Goal: Task Accomplishment & Management: Use online tool/utility

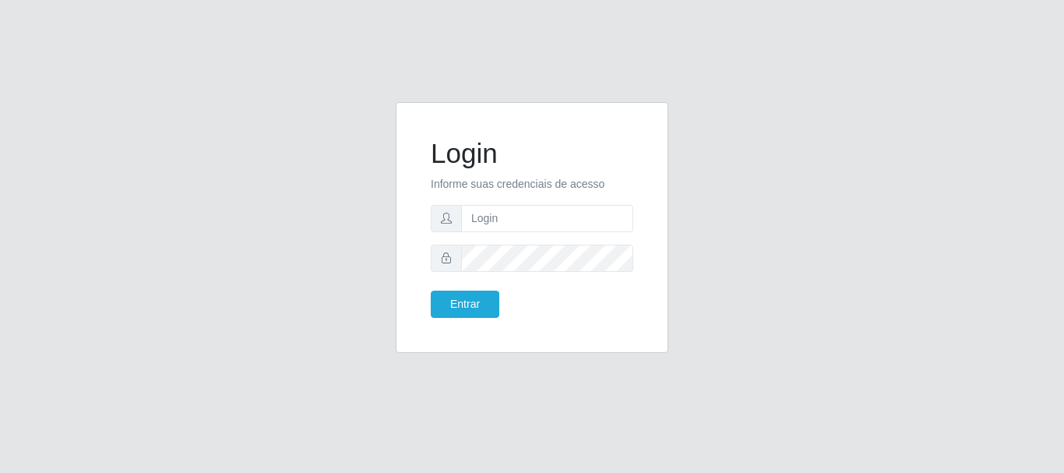
type input "Ubiratan@confglacer"
click at [446, 304] on button "Entrar" at bounding box center [465, 303] width 69 height 27
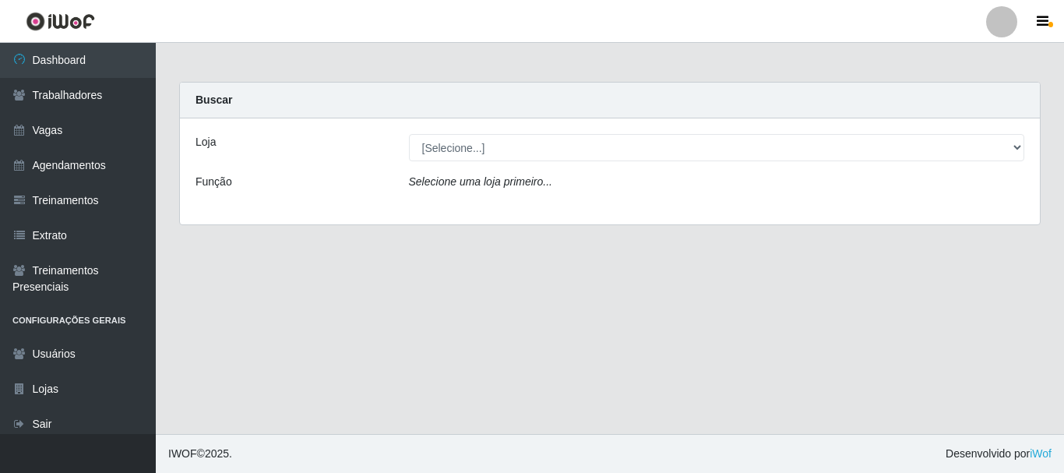
click at [483, 132] on div "Loja [Selecione...] Glace Real Confeitaria Função Selecione uma loja primeiro..." at bounding box center [610, 171] width 860 height 106
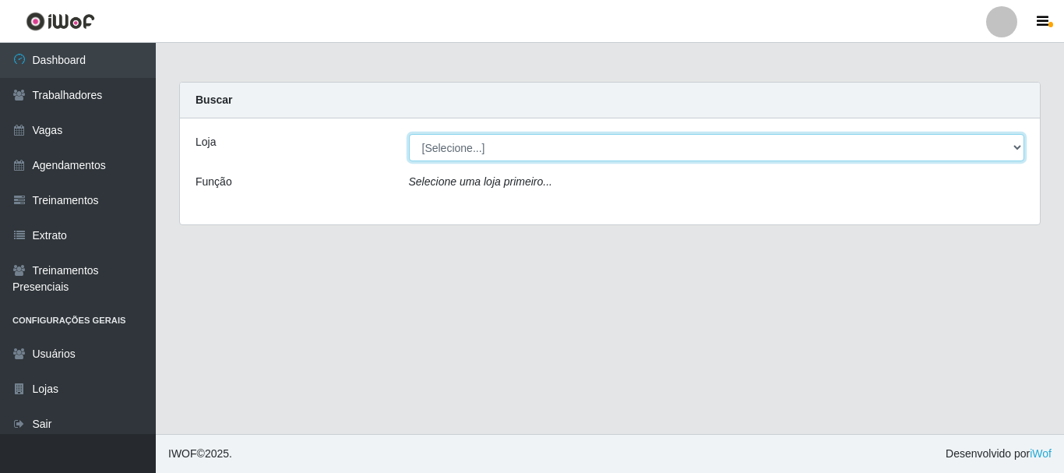
click at [483, 154] on select "[Selecione...] Glace Real Confeitaria" at bounding box center [717, 147] width 616 height 27
select select "445"
click at [409, 134] on select "[Selecione...] Glace Real Confeitaria" at bounding box center [717, 147] width 616 height 27
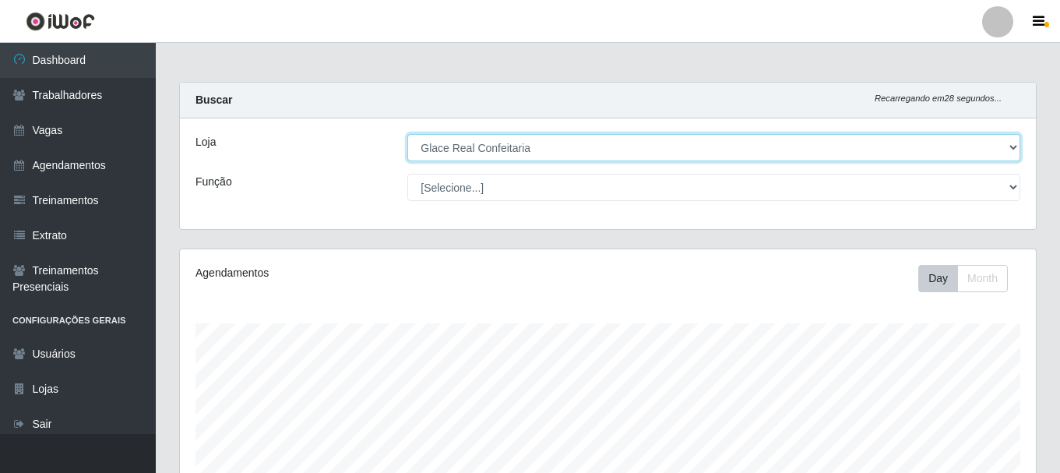
scroll to position [354, 0]
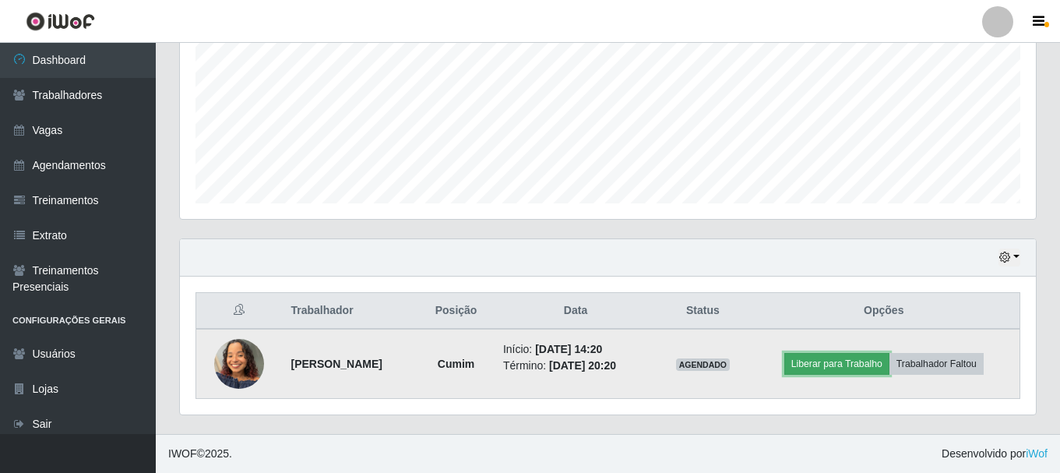
click at [854, 366] on button "Liberar para Trabalho" at bounding box center [836, 364] width 105 height 22
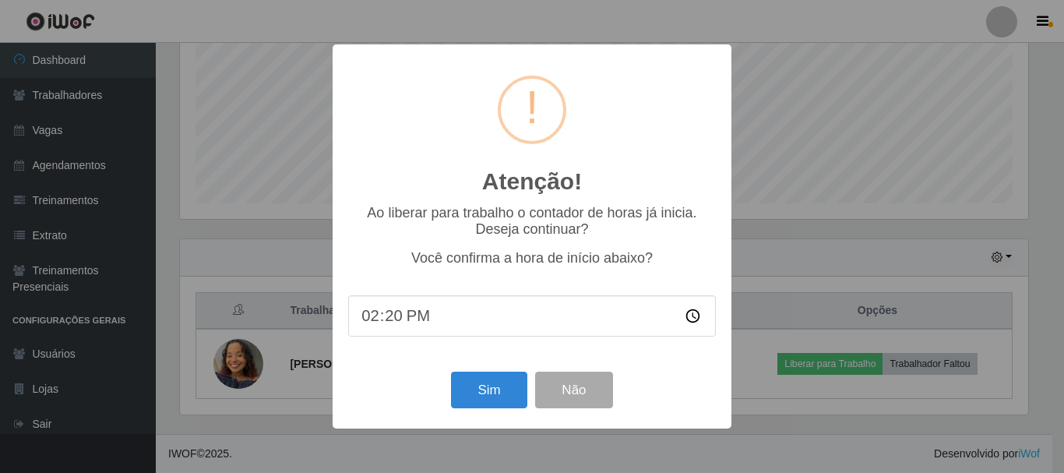
click at [395, 319] on input "14:20" at bounding box center [532, 315] width 368 height 41
type input "14:30"
click at [495, 380] on button "Sim" at bounding box center [489, 389] width 76 height 37
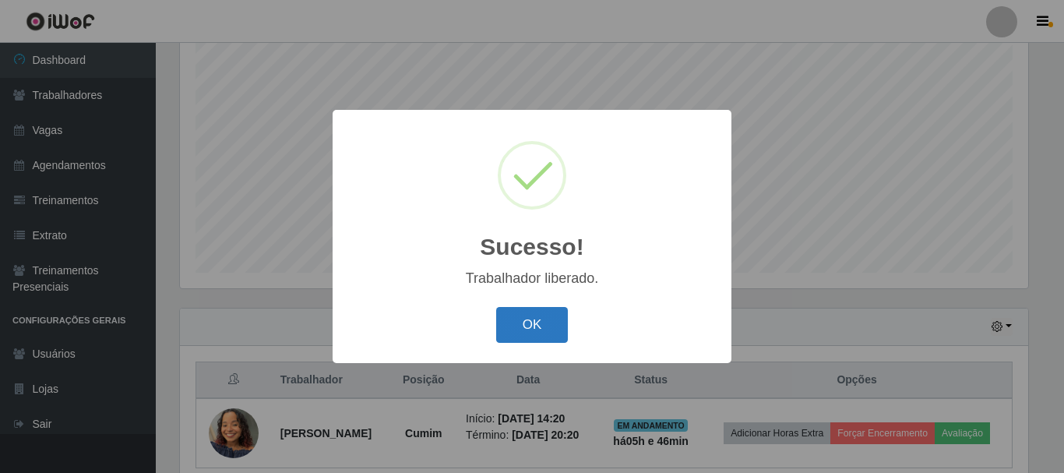
click at [509, 331] on button "OK" at bounding box center [532, 325] width 72 height 37
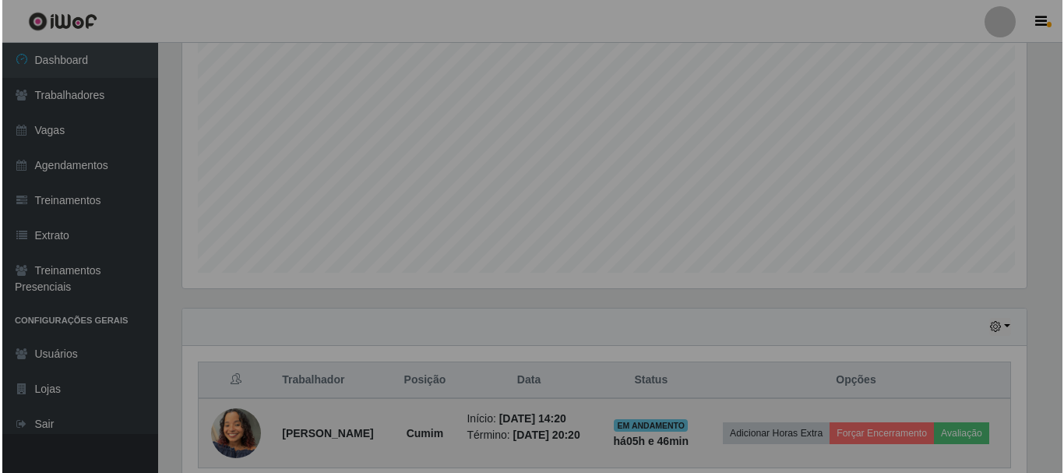
scroll to position [323, 856]
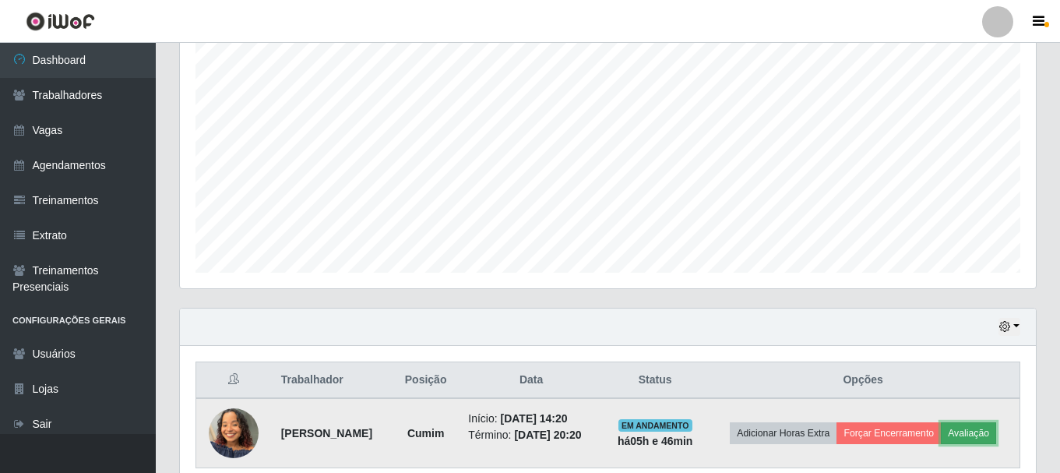
click at [941, 444] on button "Avaliação" at bounding box center [968, 433] width 55 height 22
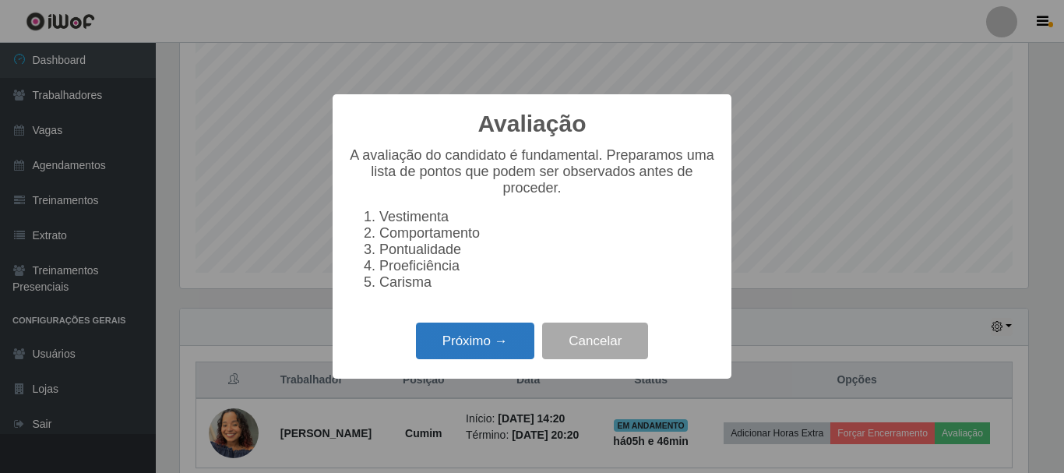
click at [459, 349] on button "Próximo →" at bounding box center [475, 340] width 118 height 37
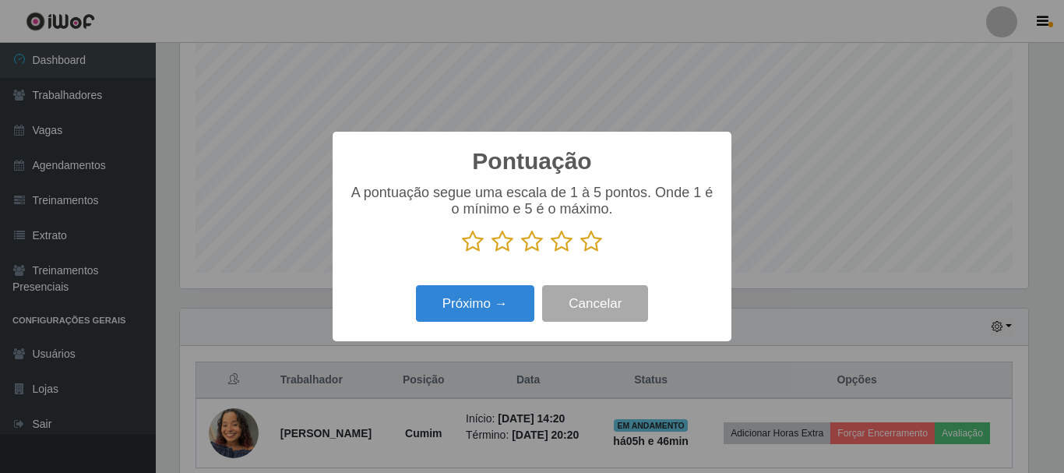
click at [593, 245] on icon at bounding box center [591, 241] width 22 height 23
click at [580, 253] on input "radio" at bounding box center [580, 253] width 0 height 0
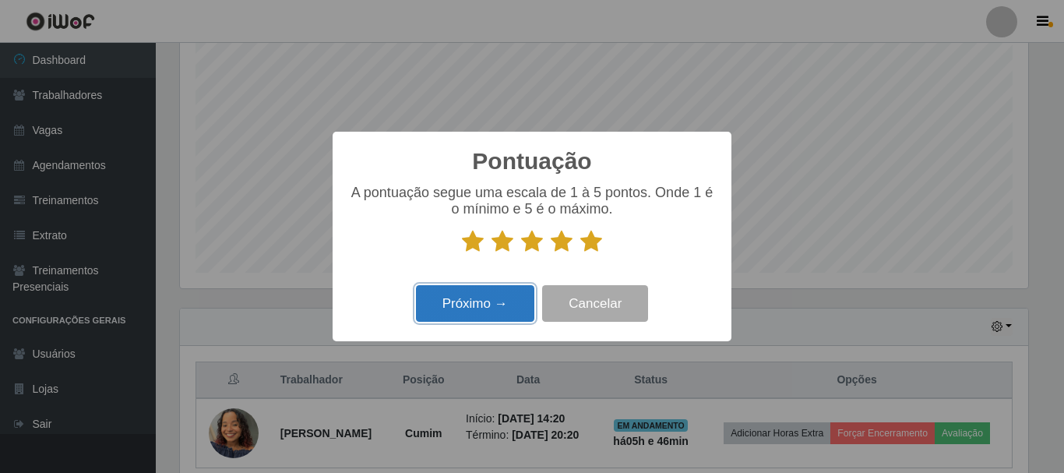
click at [514, 305] on button "Próximo →" at bounding box center [475, 303] width 118 height 37
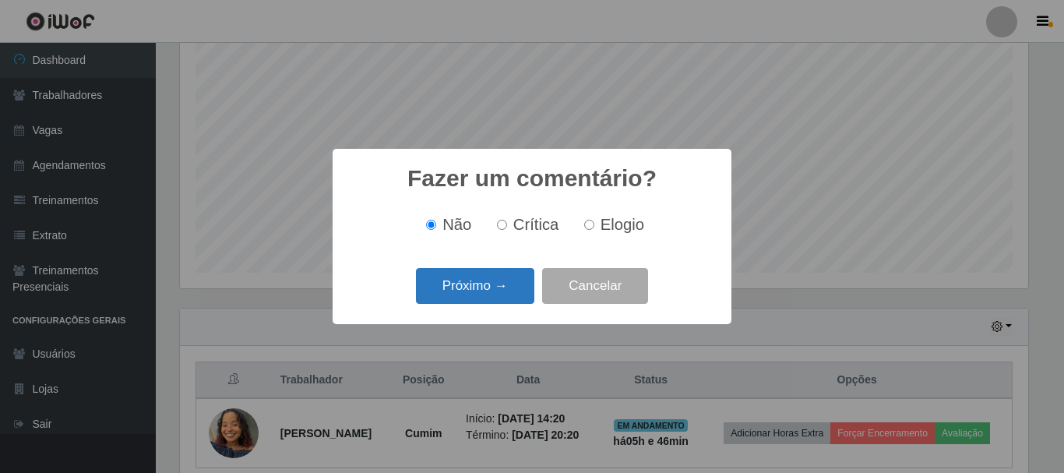
click at [502, 283] on button "Próximo →" at bounding box center [475, 286] width 118 height 37
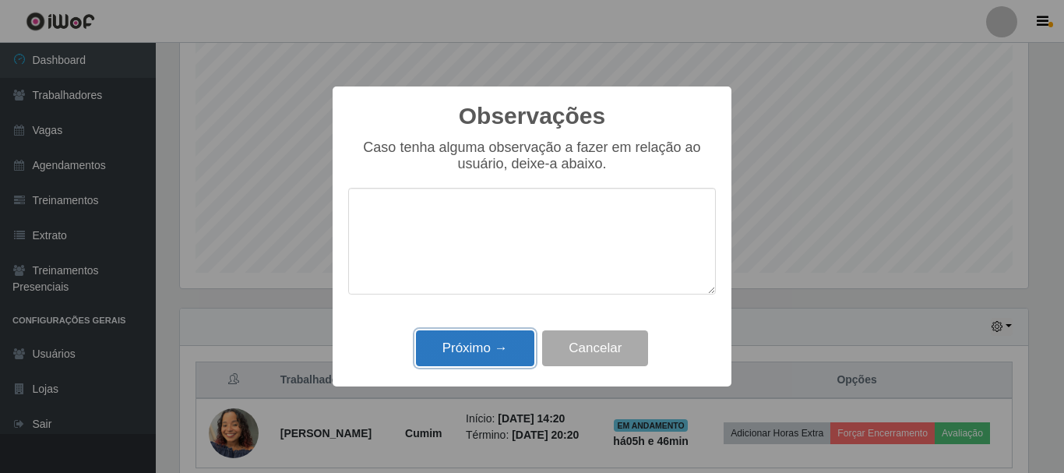
click at [484, 367] on button "Próximo →" at bounding box center [475, 348] width 118 height 37
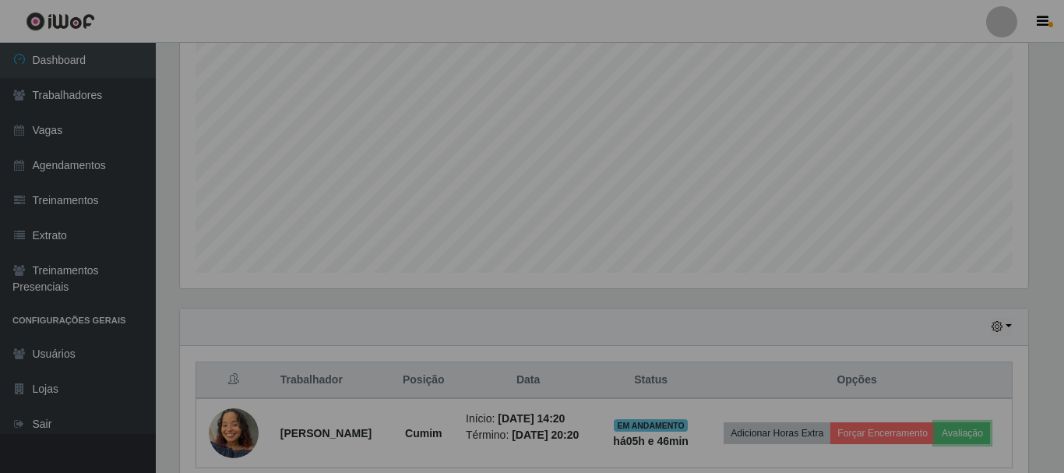
scroll to position [323, 856]
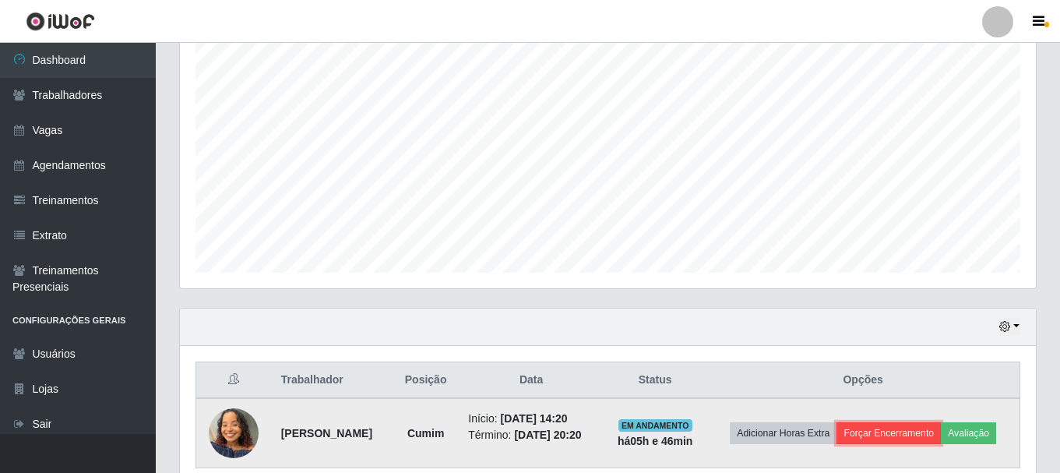
click at [913, 431] on button "Forçar Encerramento" at bounding box center [888, 433] width 104 height 22
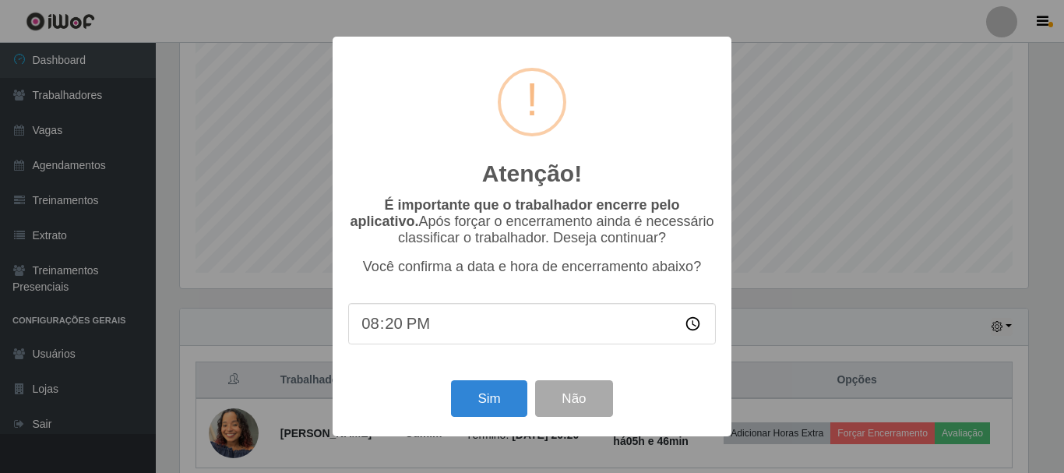
click at [395, 334] on input "20:20" at bounding box center [532, 323] width 368 height 41
click at [494, 421] on div "Sim Não" at bounding box center [532, 398] width 368 height 44
click at [497, 405] on button "Sim" at bounding box center [489, 398] width 76 height 37
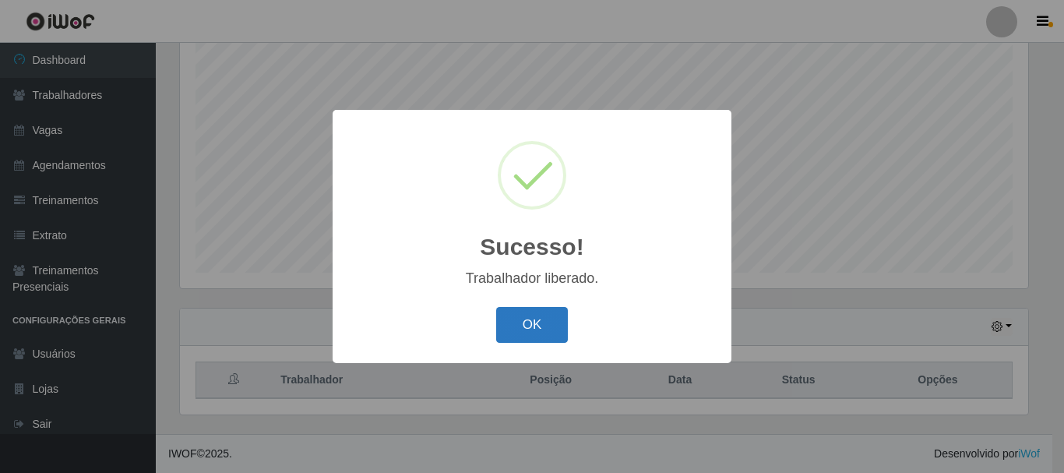
click at [555, 327] on button "OK" at bounding box center [532, 325] width 72 height 37
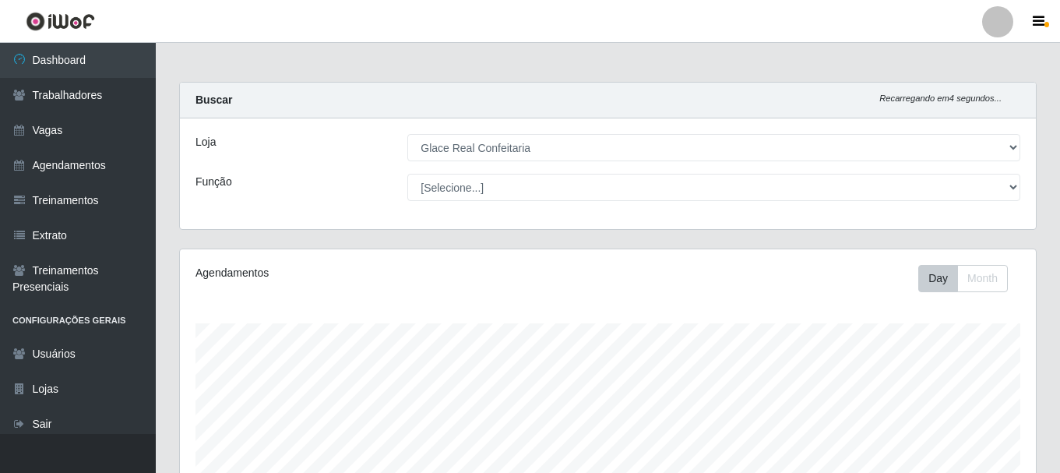
scroll to position [284, 0]
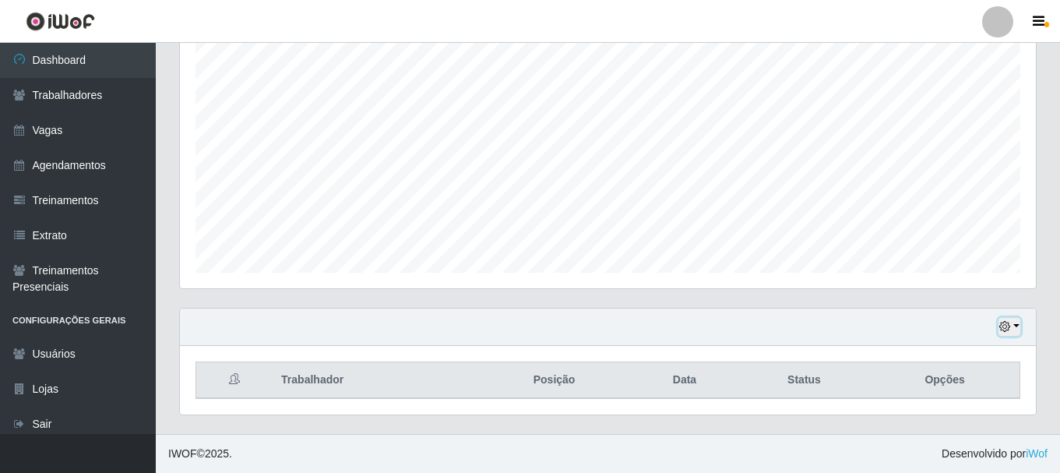
click at [1017, 327] on button "button" at bounding box center [1009, 327] width 22 height 18
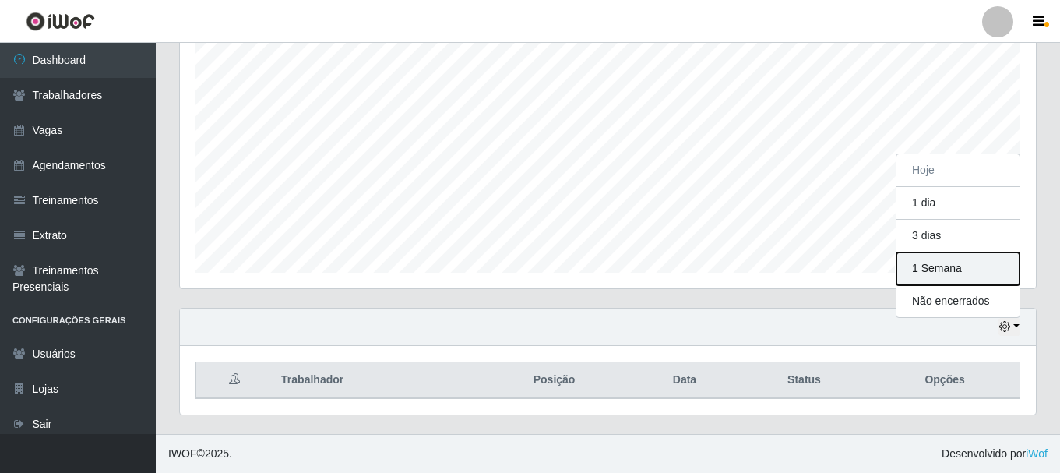
click at [948, 267] on button "1 Semana" at bounding box center [957, 268] width 123 height 33
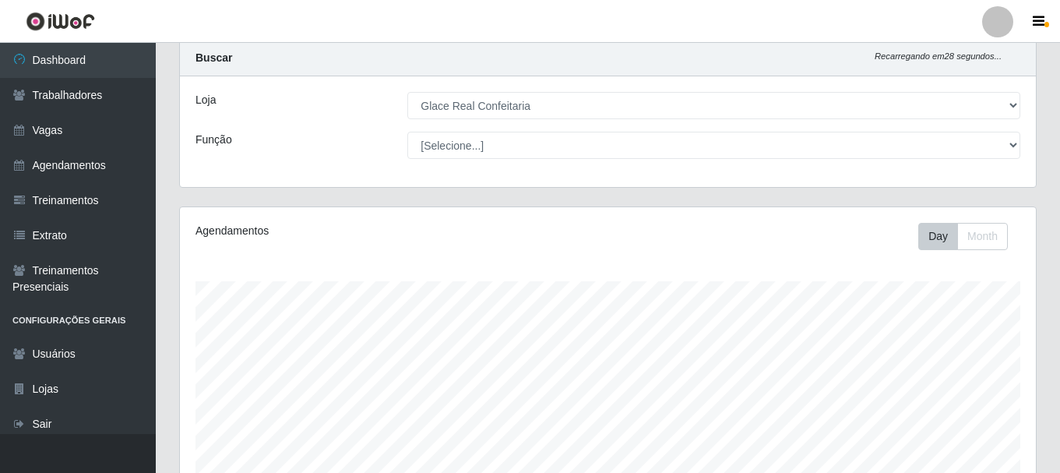
scroll to position [0, 0]
